Goal: Information Seeking & Learning: Learn about a topic

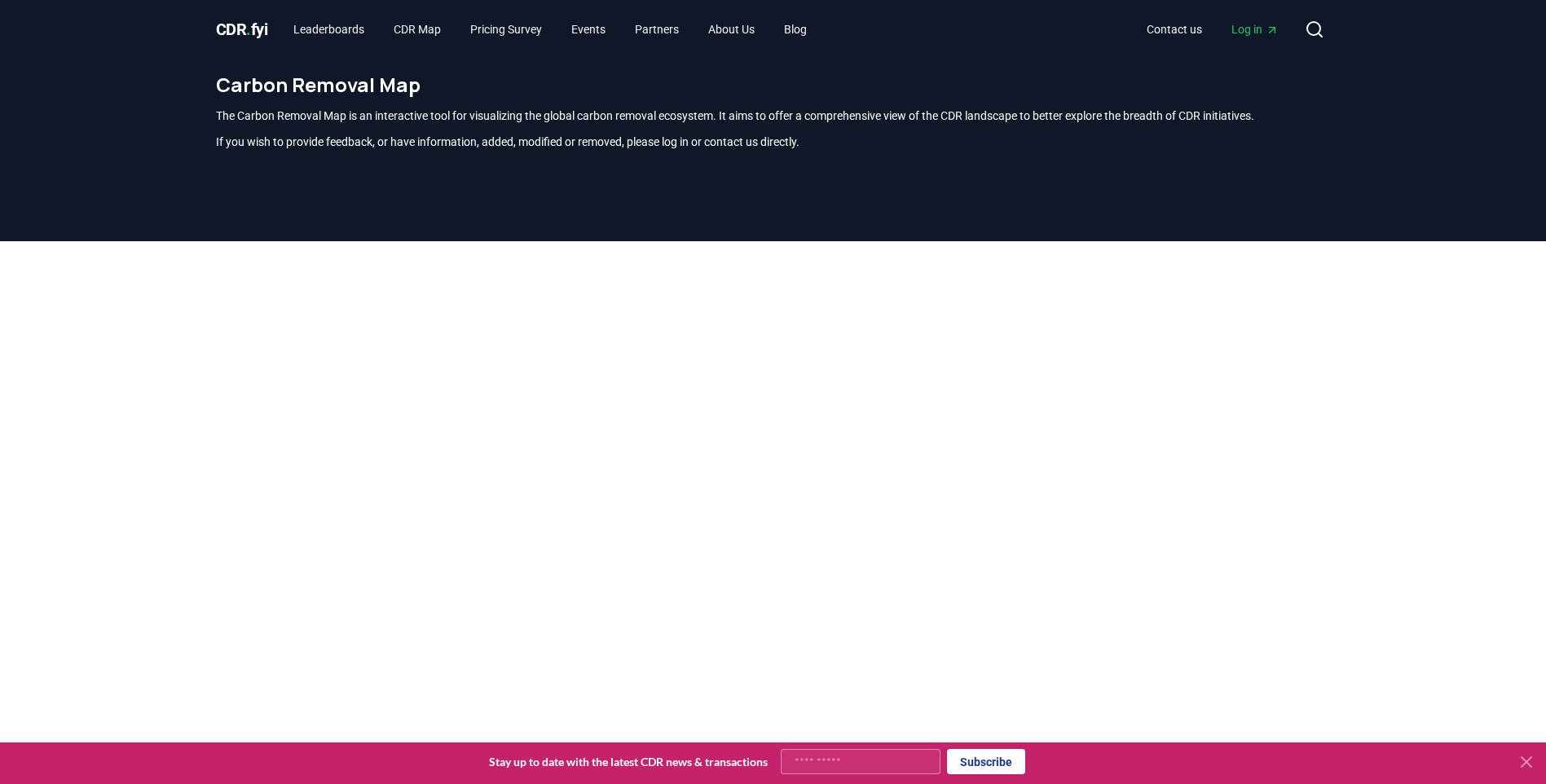
click at [249, 21] on span "." at bounding box center [248, 29] width 5 height 20
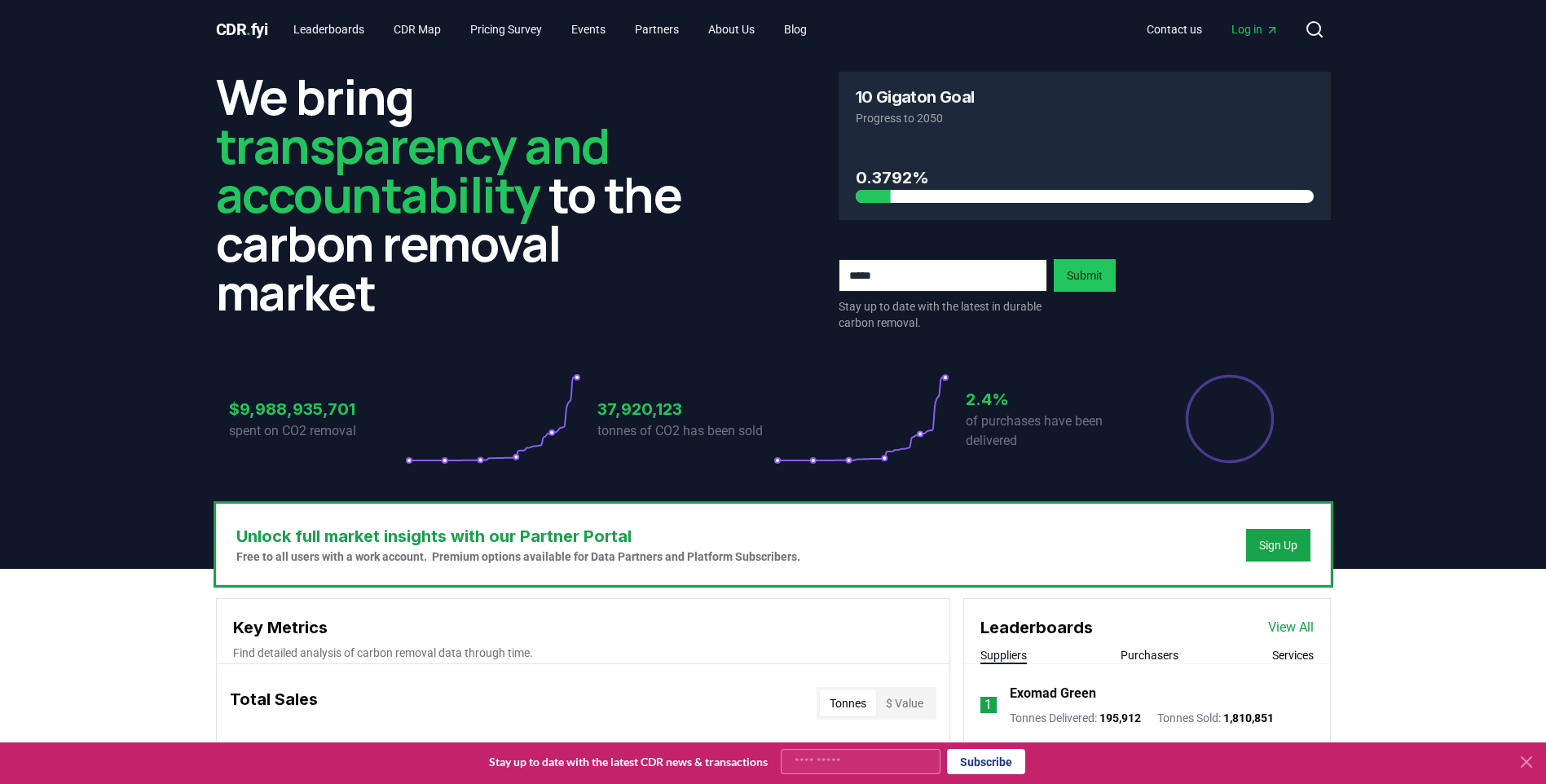
click at [784, 444] on icon at bounding box center [861, 419] width 176 height 91
click at [902, 447] on icon at bounding box center [861, 419] width 176 height 91
click at [328, 419] on h3 "$9,988,935,701" at bounding box center [316, 409] width 176 height 25
click at [255, 416] on h3 "$9,988,935,701" at bounding box center [316, 409] width 176 height 25
click at [626, 406] on h3 "37,920,123" at bounding box center [685, 409] width 176 height 25
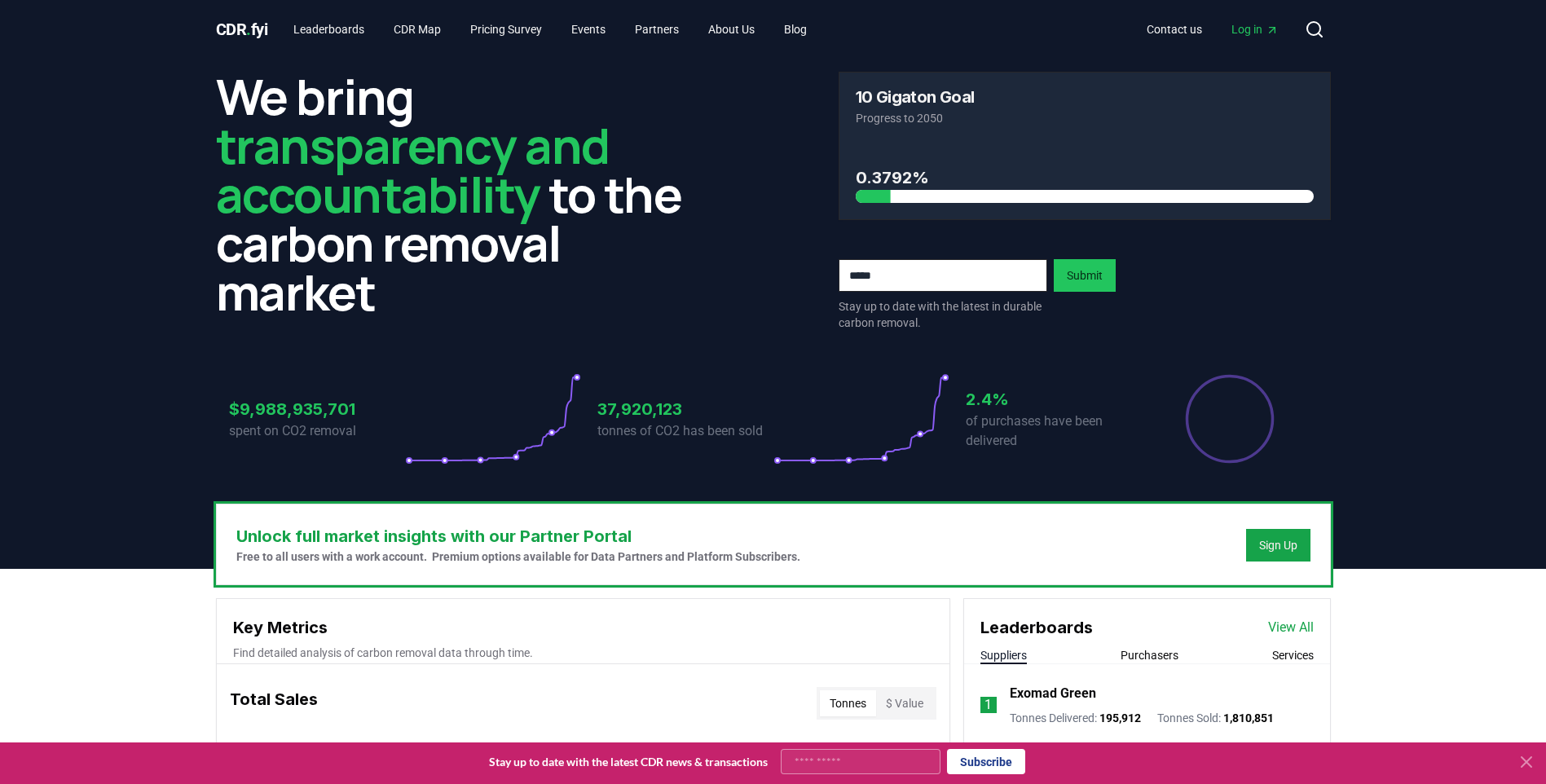
click at [616, 406] on h3 "37,920,123" at bounding box center [685, 409] width 176 height 25
click at [640, 440] on p "tonnes of CO2 has been sold" at bounding box center [685, 431] width 176 height 20
click at [903, 458] on icon at bounding box center [861, 419] width 176 height 91
click at [943, 377] on circle at bounding box center [945, 376] width 5 height 5
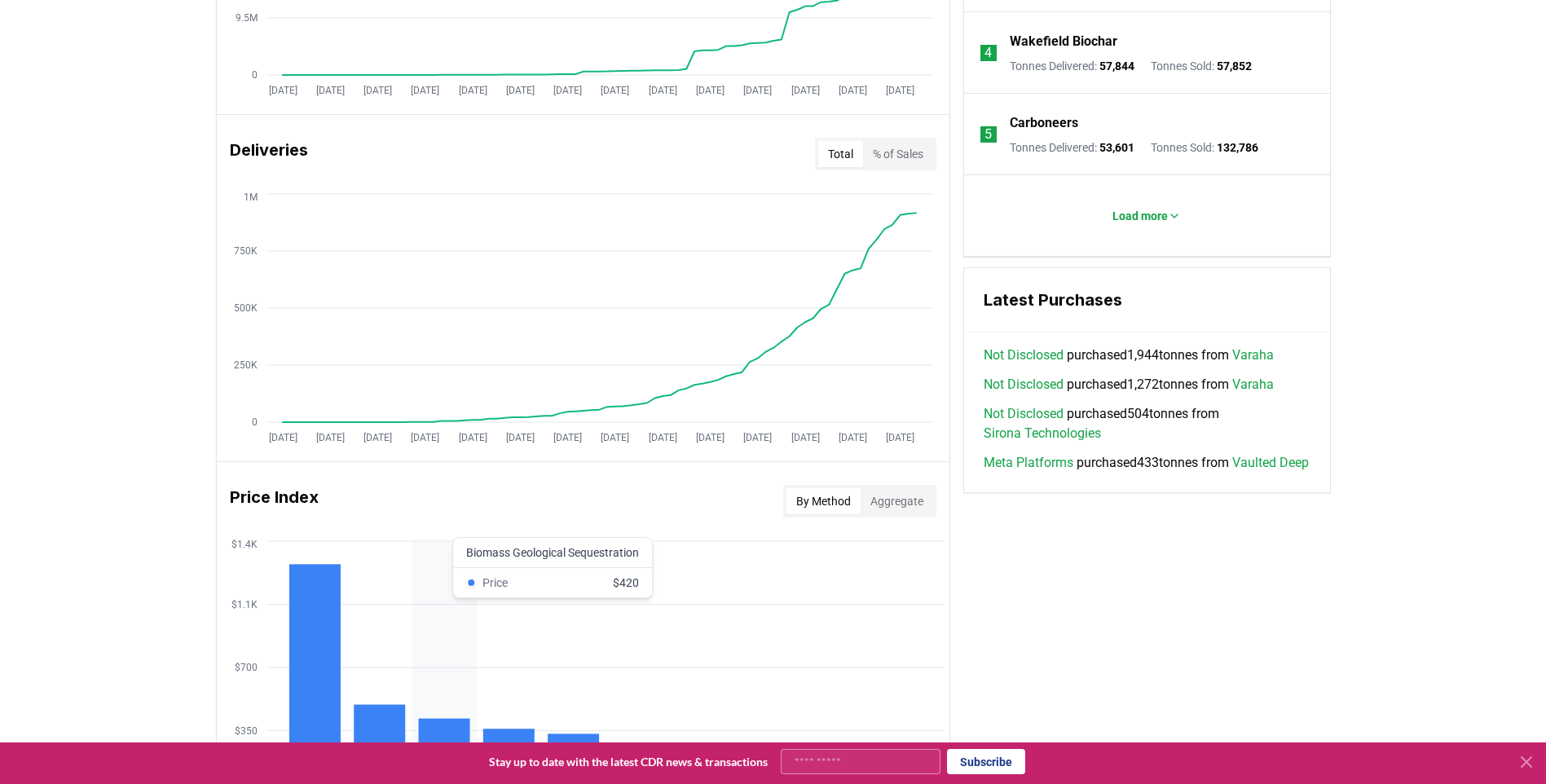
scroll to position [1059, 0]
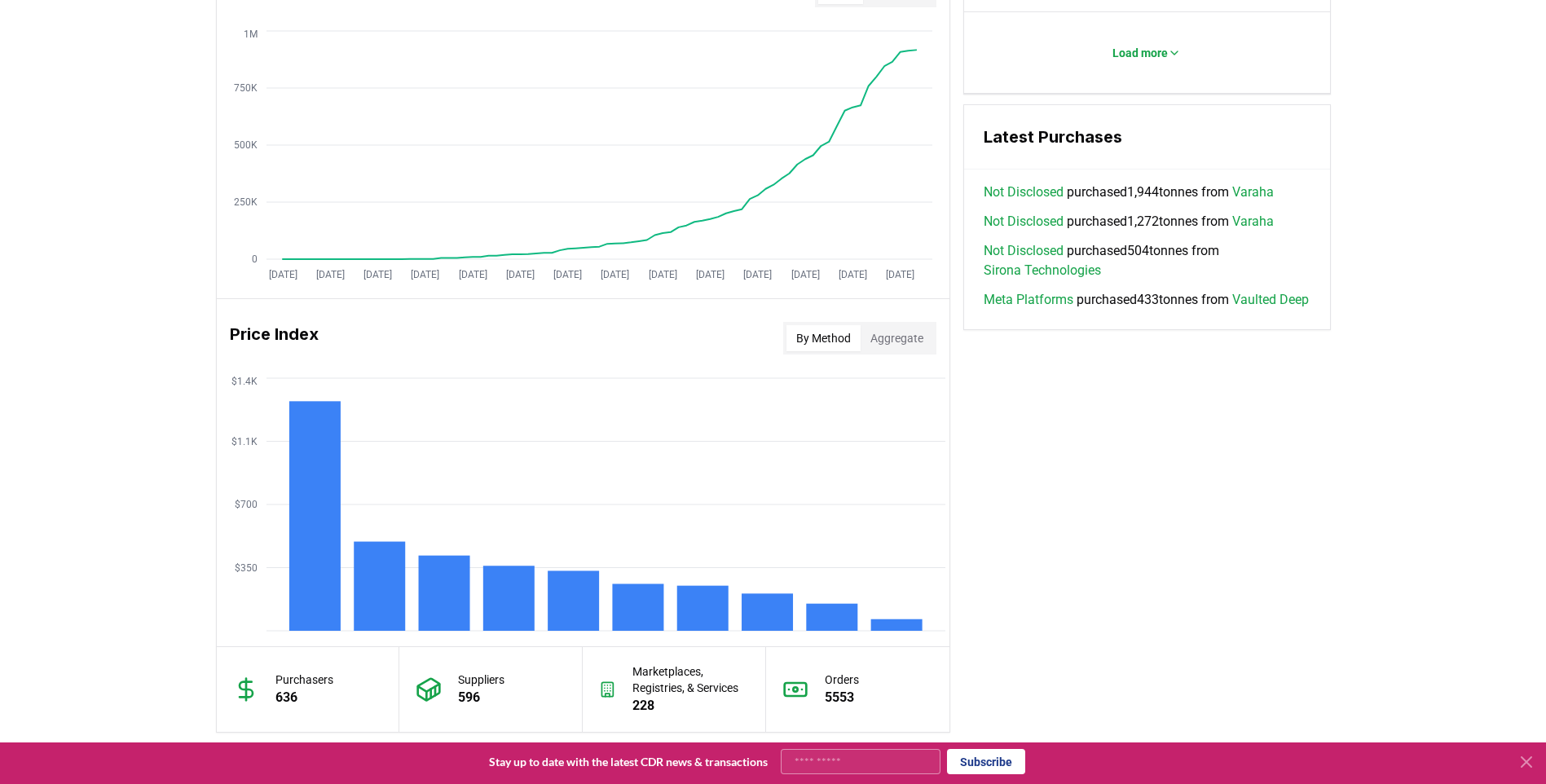
click at [258, 335] on h3 "Price Index" at bounding box center [274, 337] width 88 height 32
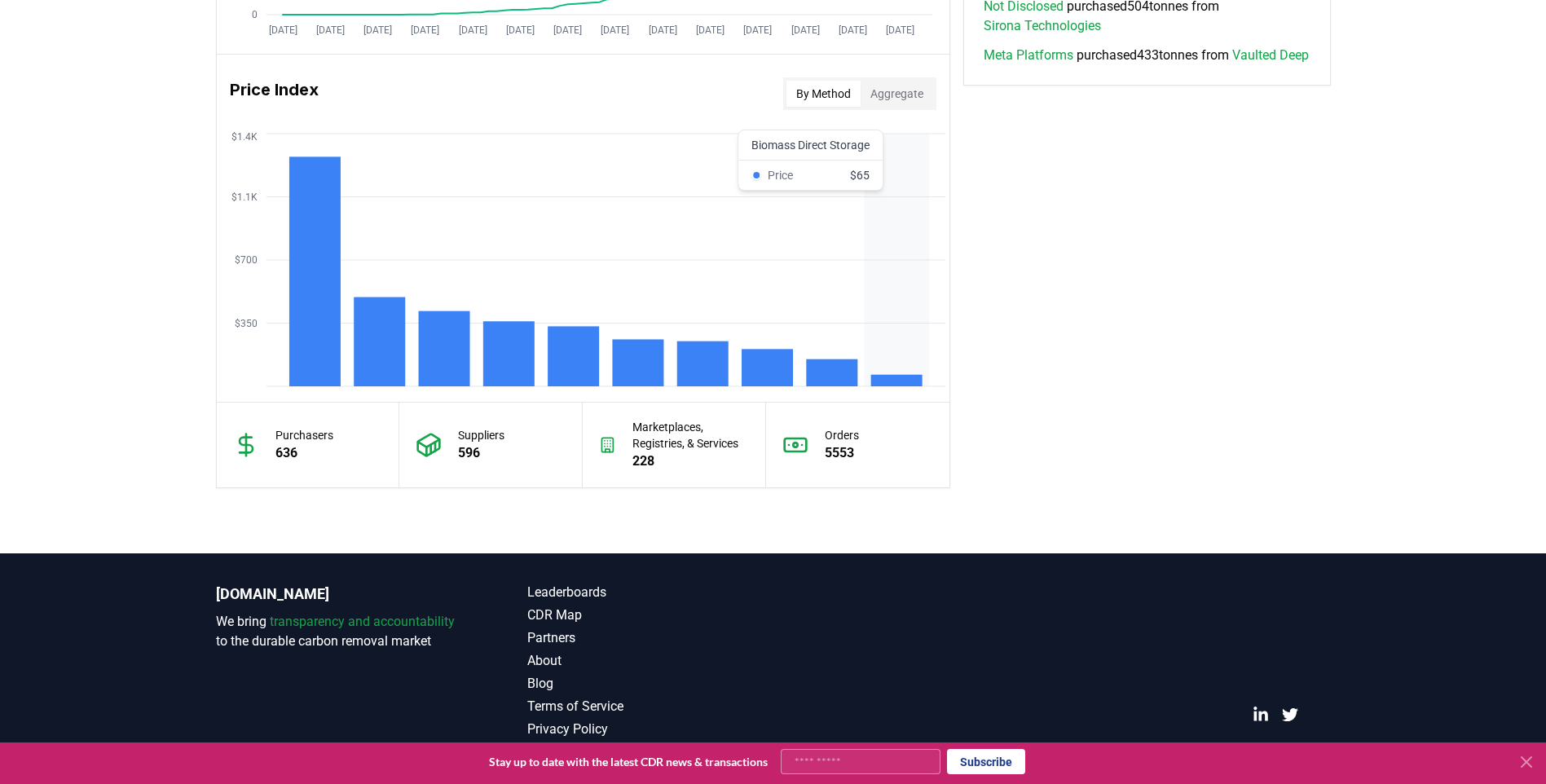
scroll to position [1141, 0]
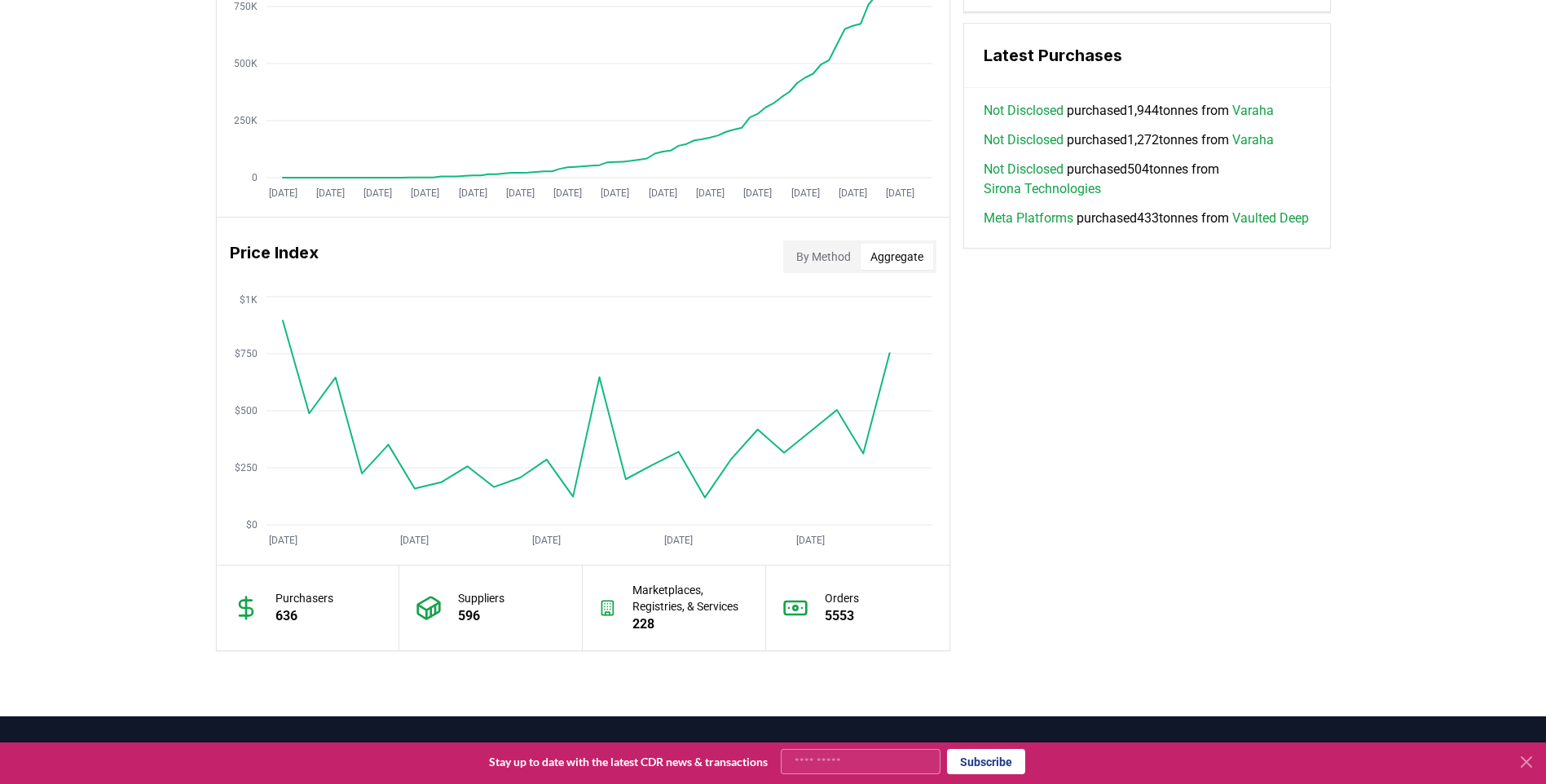
click at [909, 251] on button "Aggregate" at bounding box center [896, 256] width 73 height 27
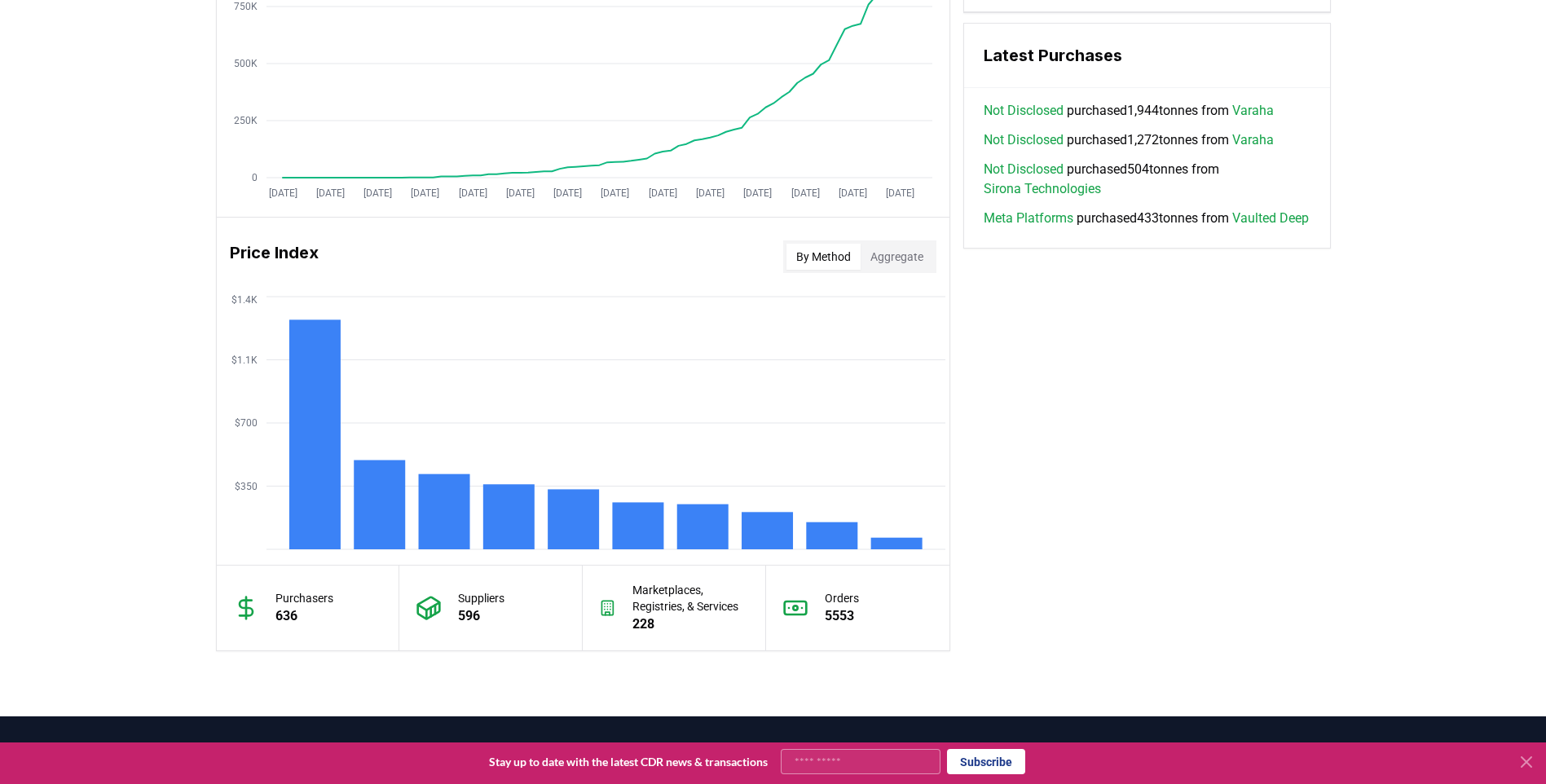
click at [808, 260] on button "By Method" at bounding box center [823, 256] width 74 height 27
click at [322, 478] on rect at bounding box center [314, 434] width 51 height 230
click at [328, 430] on rect at bounding box center [314, 434] width 51 height 230
click at [384, 512] on rect at bounding box center [379, 504] width 51 height 88
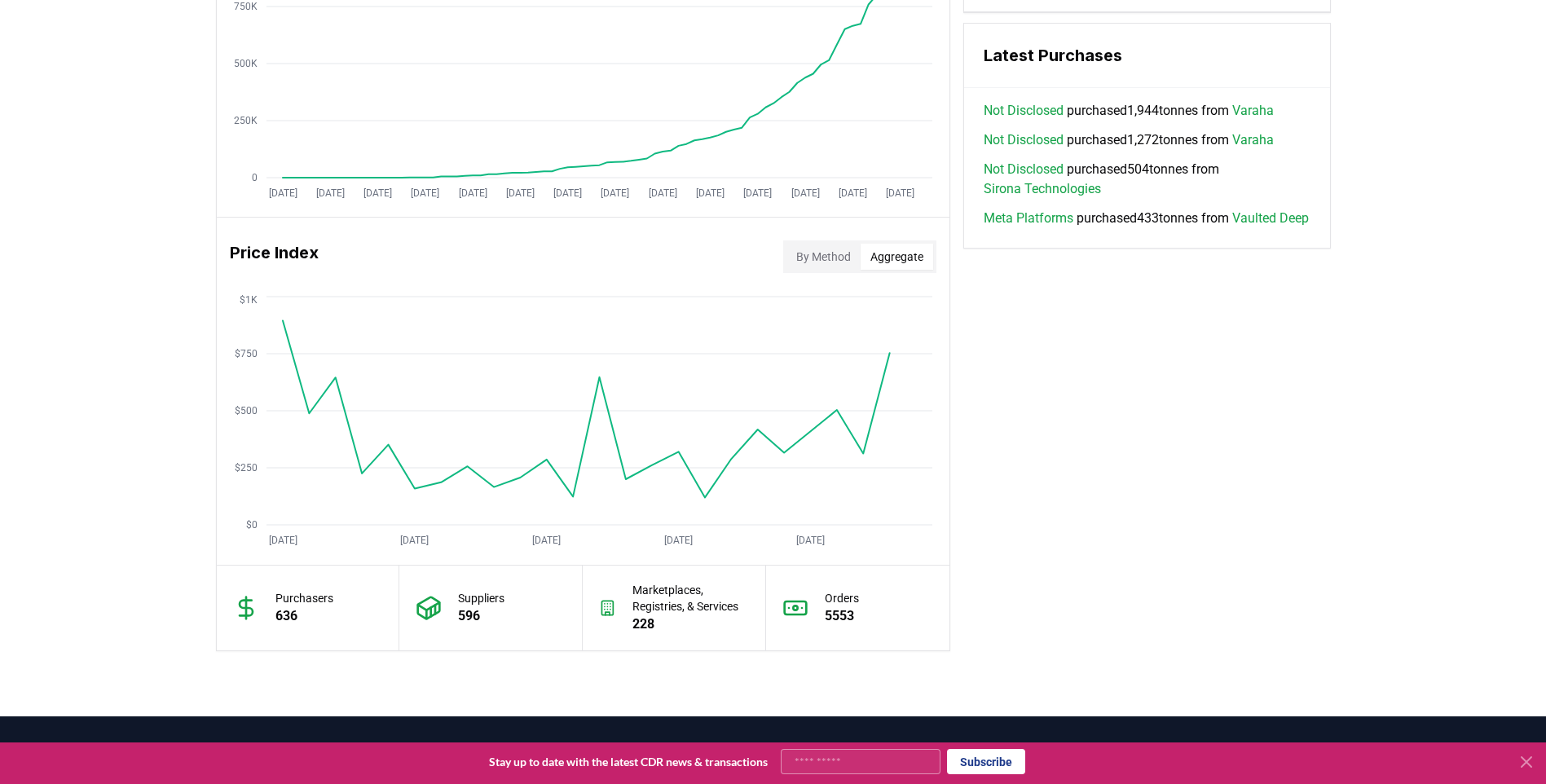
click at [887, 252] on button "Aggregate" at bounding box center [896, 256] width 73 height 27
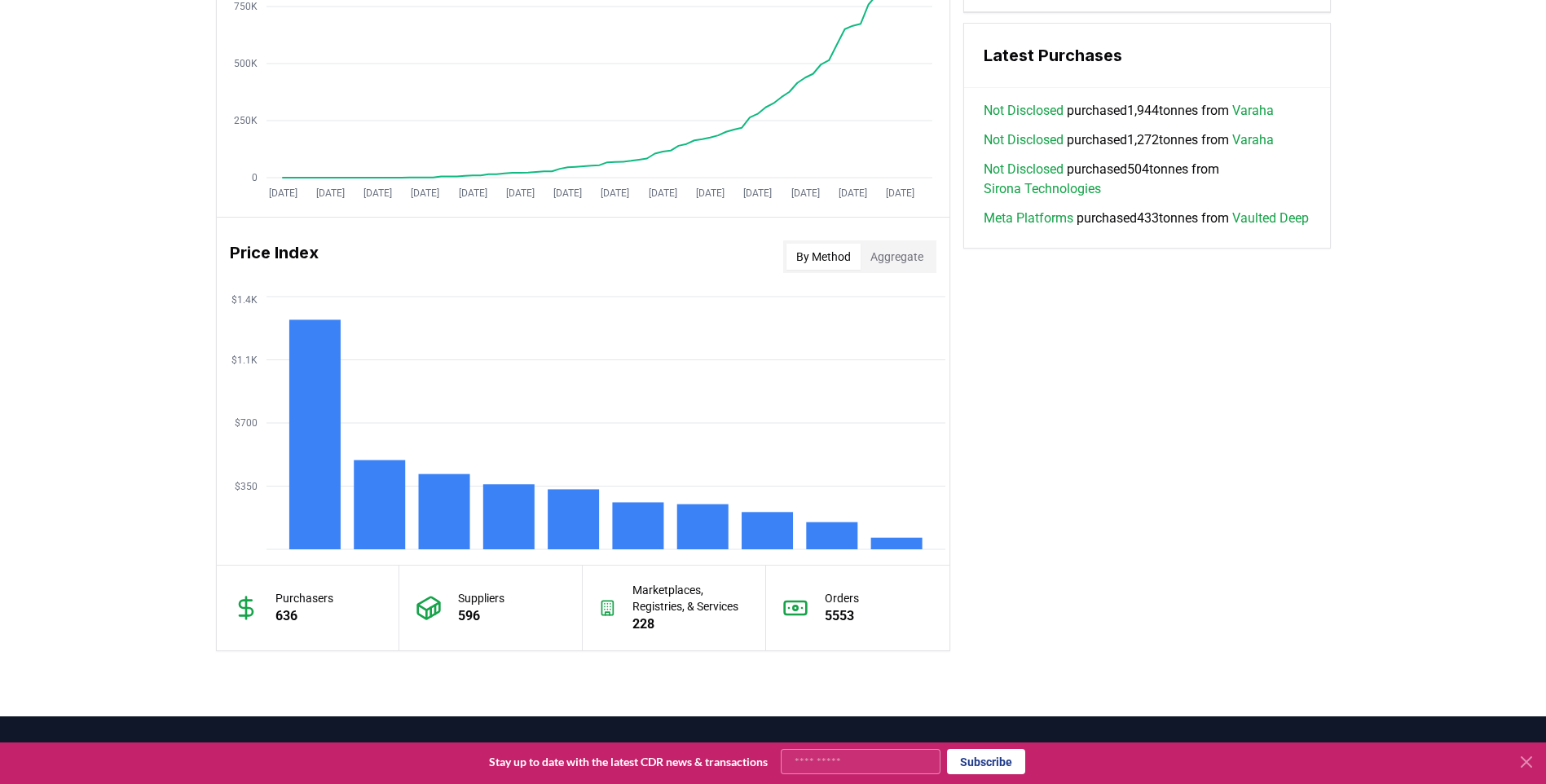
click at [821, 267] on button "By Method" at bounding box center [823, 256] width 74 height 27
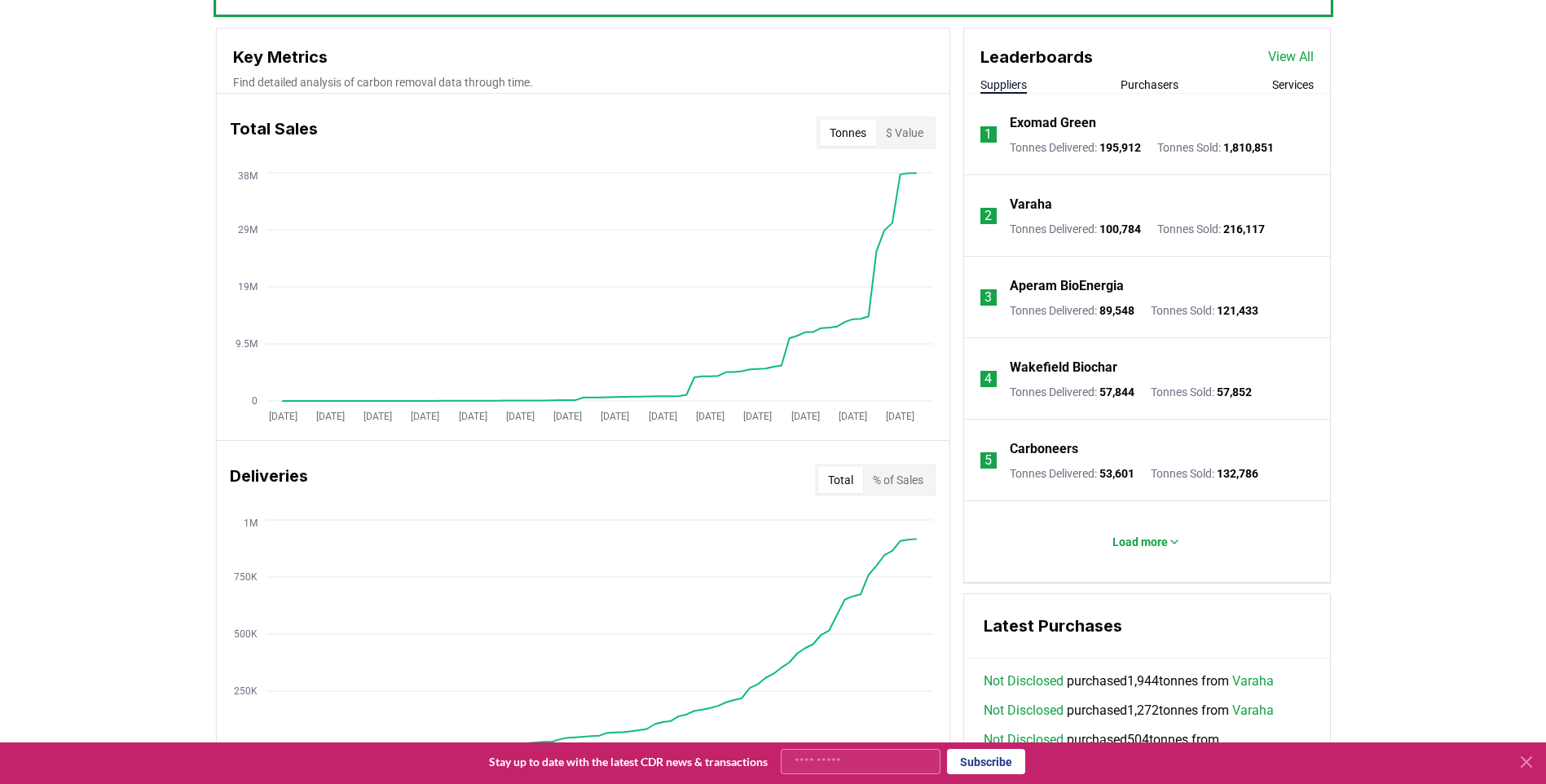
scroll to position [245, 0]
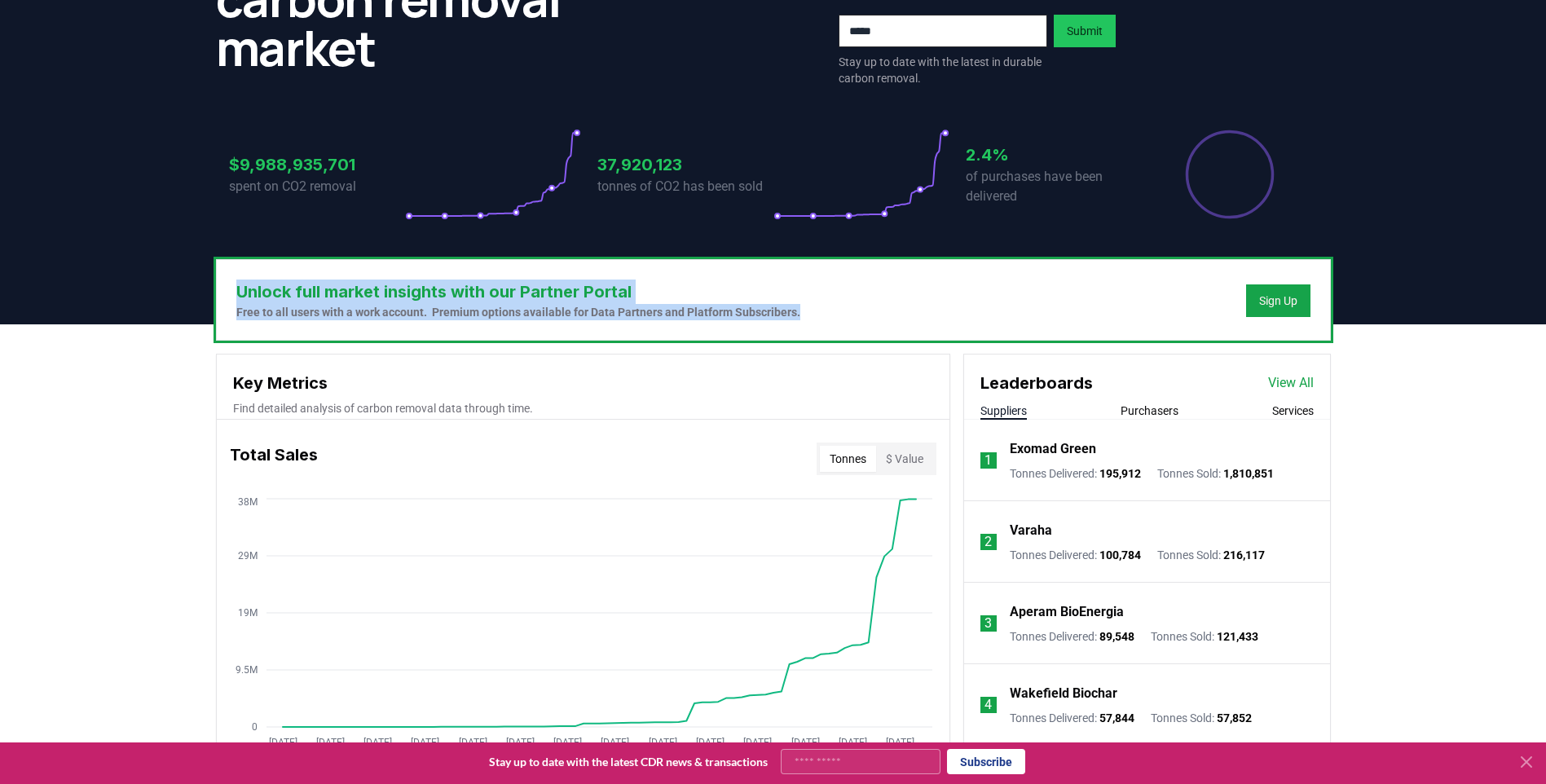
drag, startPoint x: 241, startPoint y: 297, endPoint x: 847, endPoint y: 314, distance: 606.2
click at [847, 314] on div "Unlock full market insights with our Partner Portal Free to all users with a wo…" at bounding box center [773, 299] width 1113 height 80
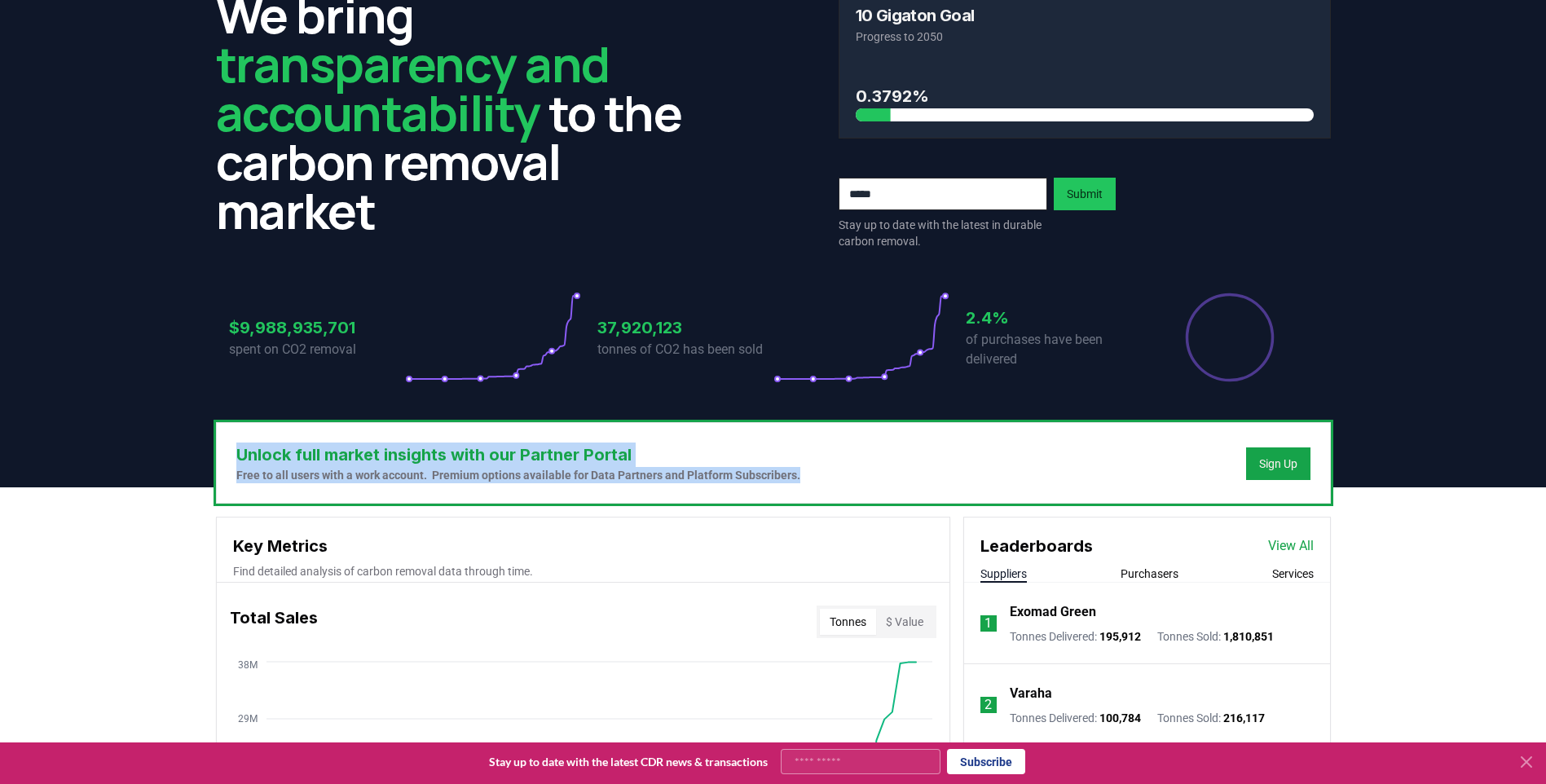
scroll to position [0, 0]
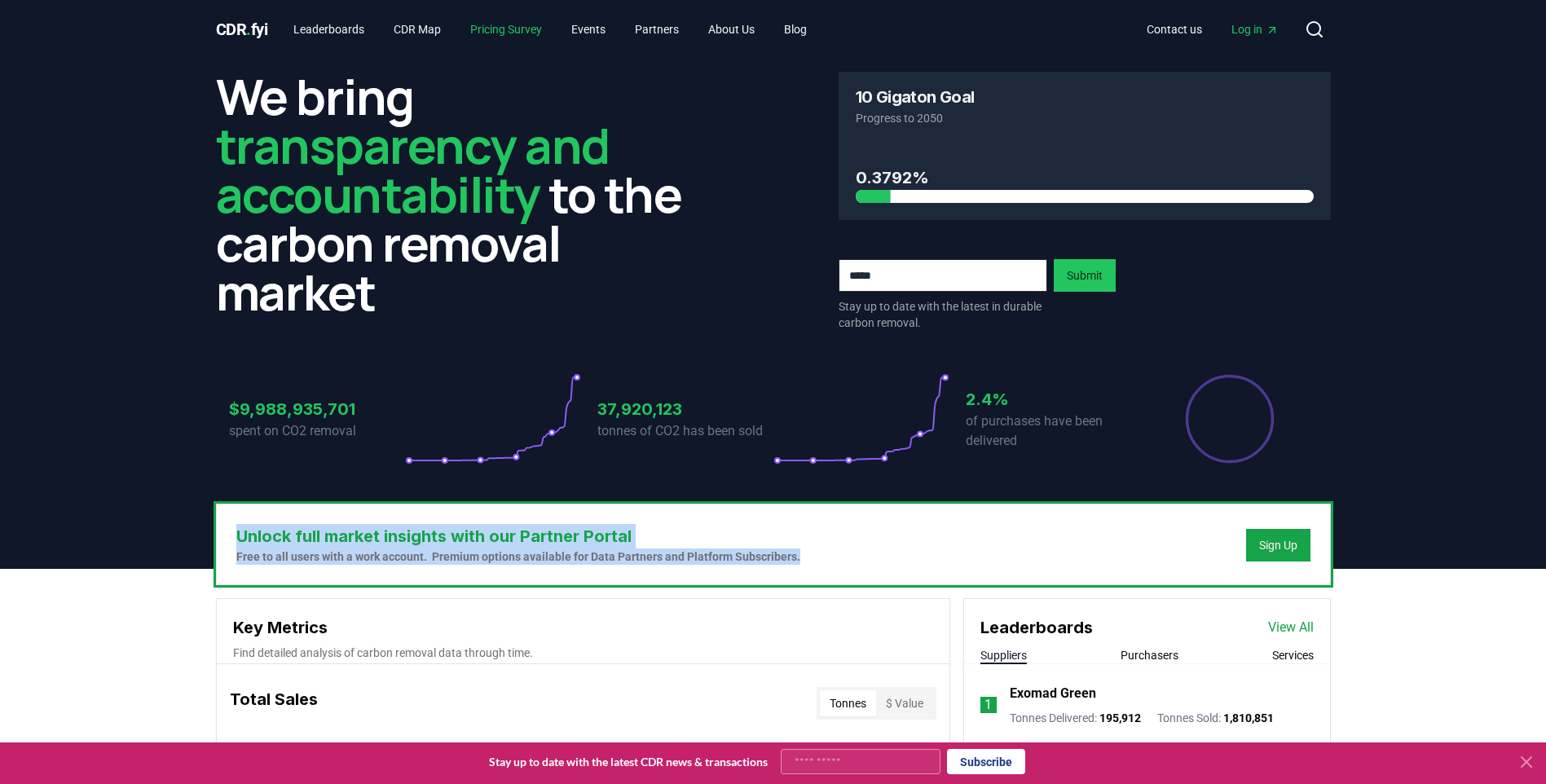
click at [502, 28] on link "Pricing Survey" at bounding box center [505, 29] width 97 height 29
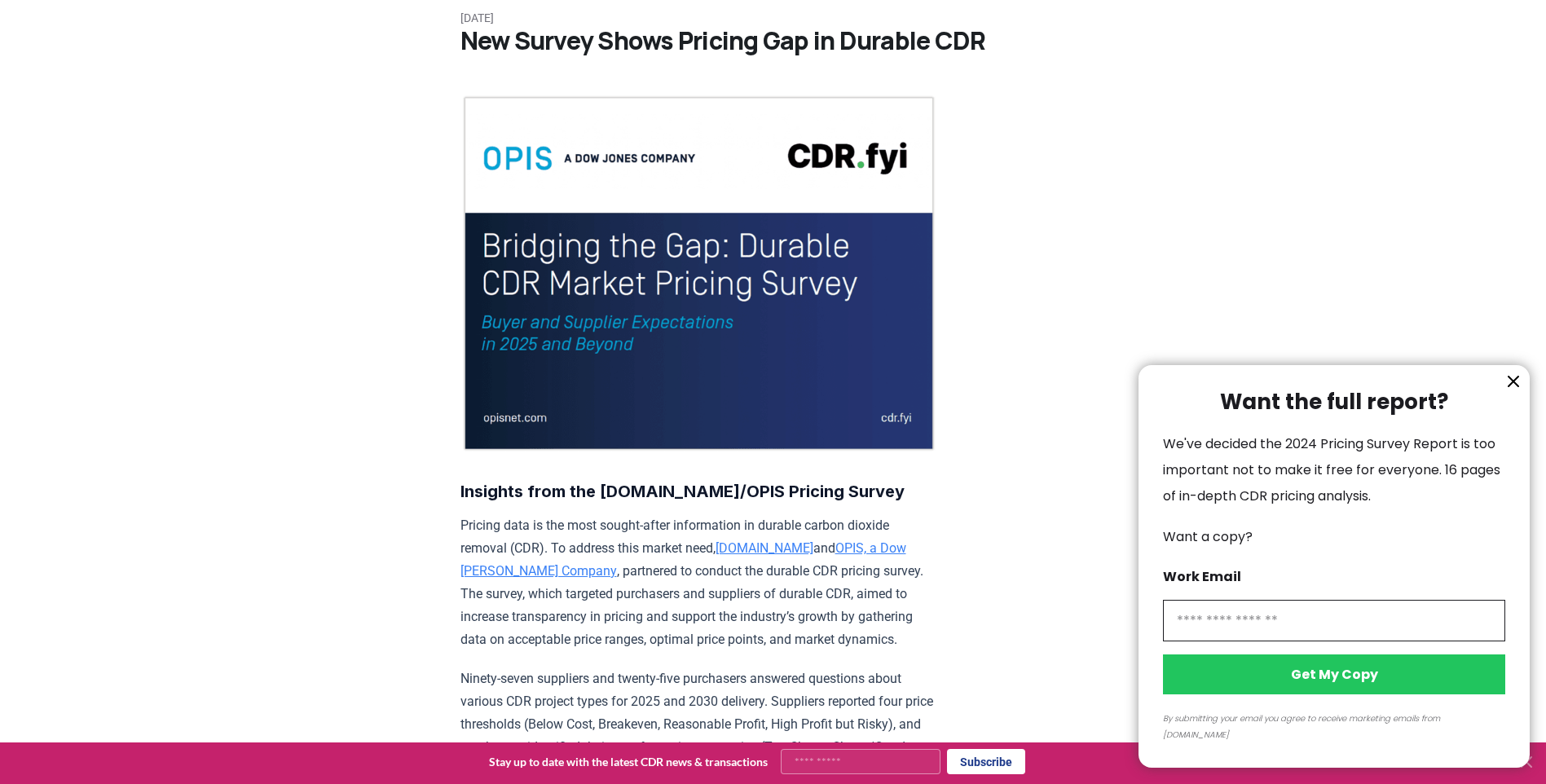
scroll to position [163, 0]
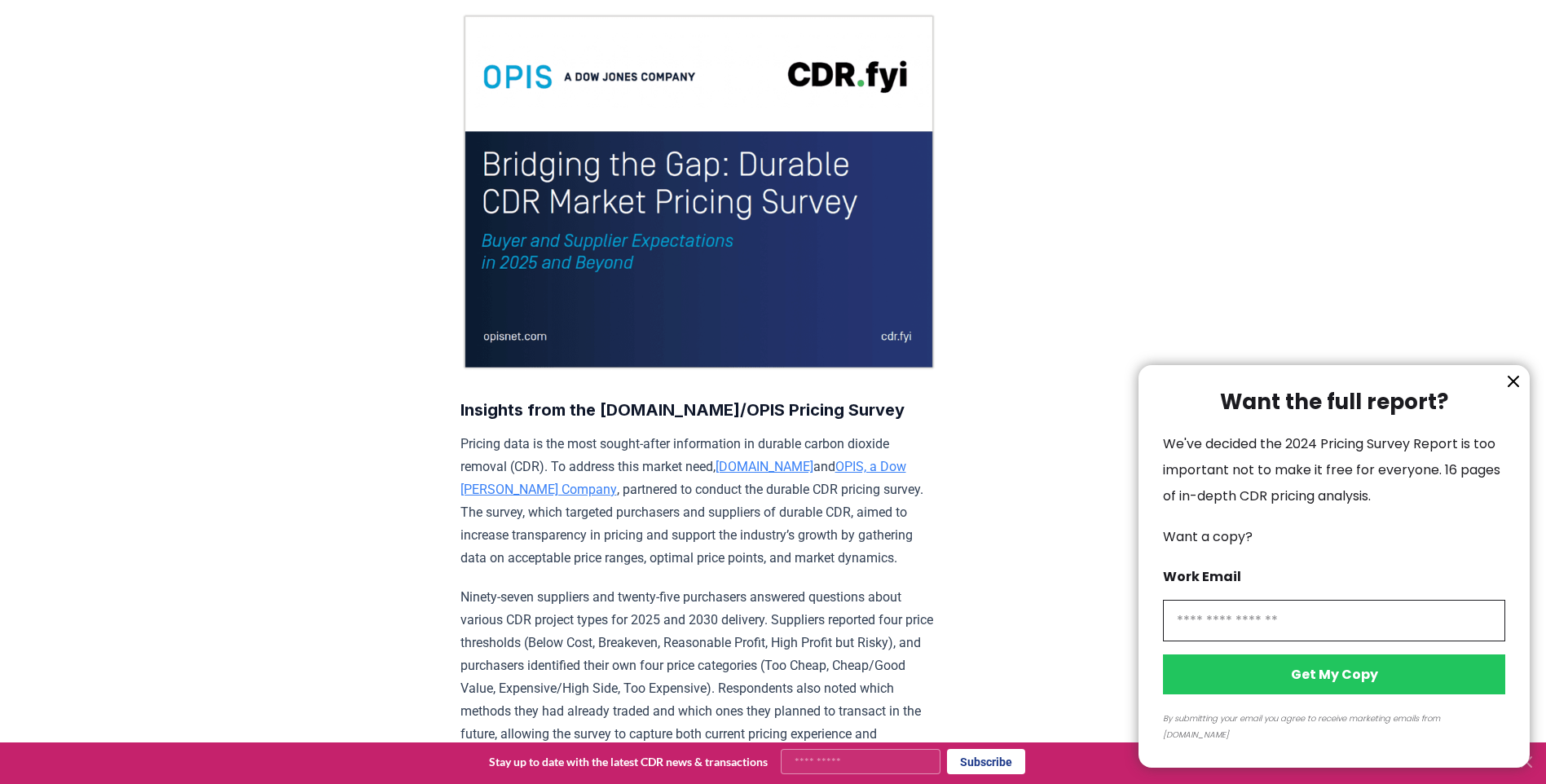
drag, startPoint x: 455, startPoint y: 393, endPoint x: 758, endPoint y: 393, distance: 303.0
click at [758, 393] on div at bounding box center [773, 392] width 1546 height 784
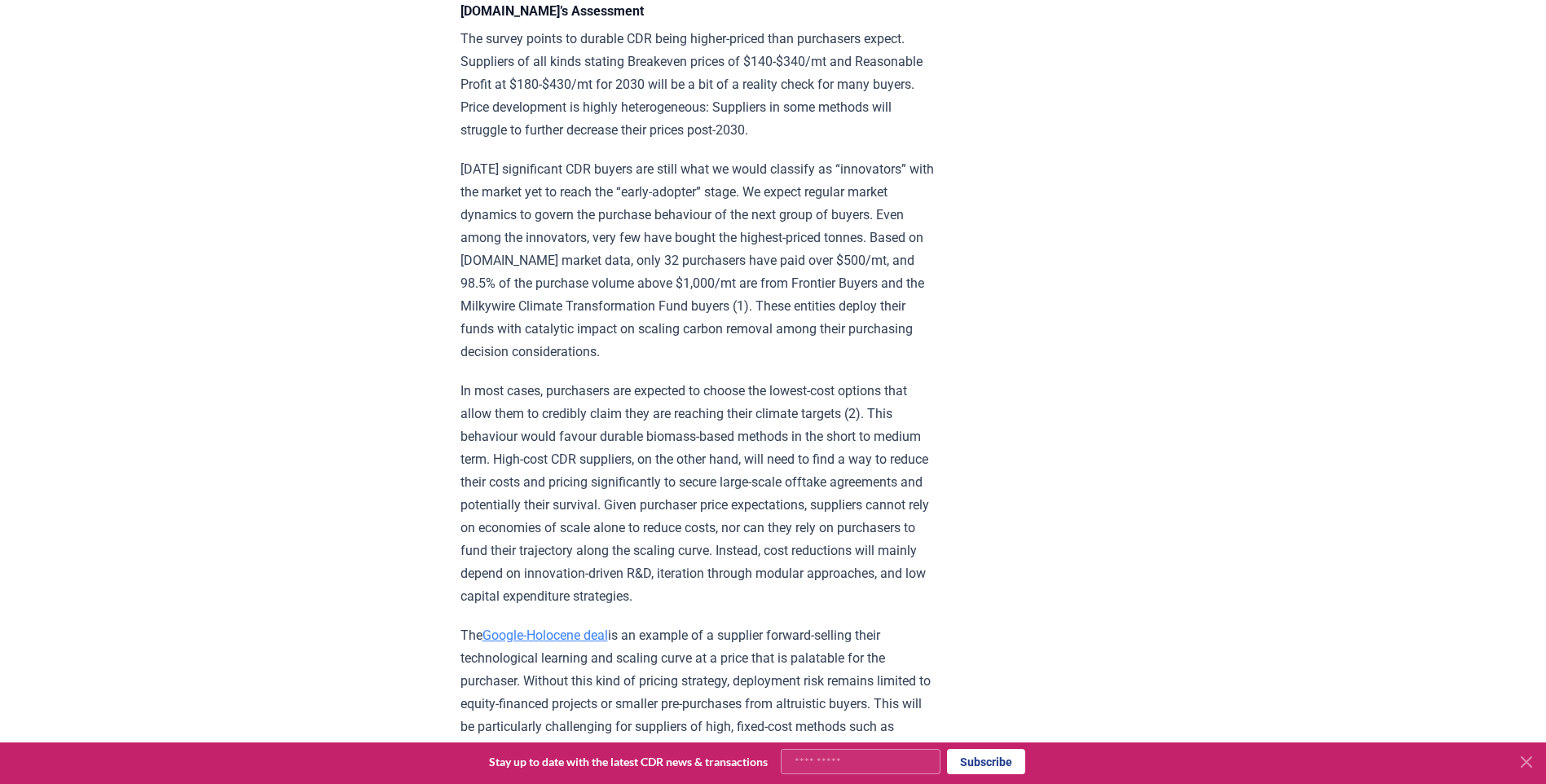
scroll to position [2208, 0]
